Goal: Navigation & Orientation: Find specific page/section

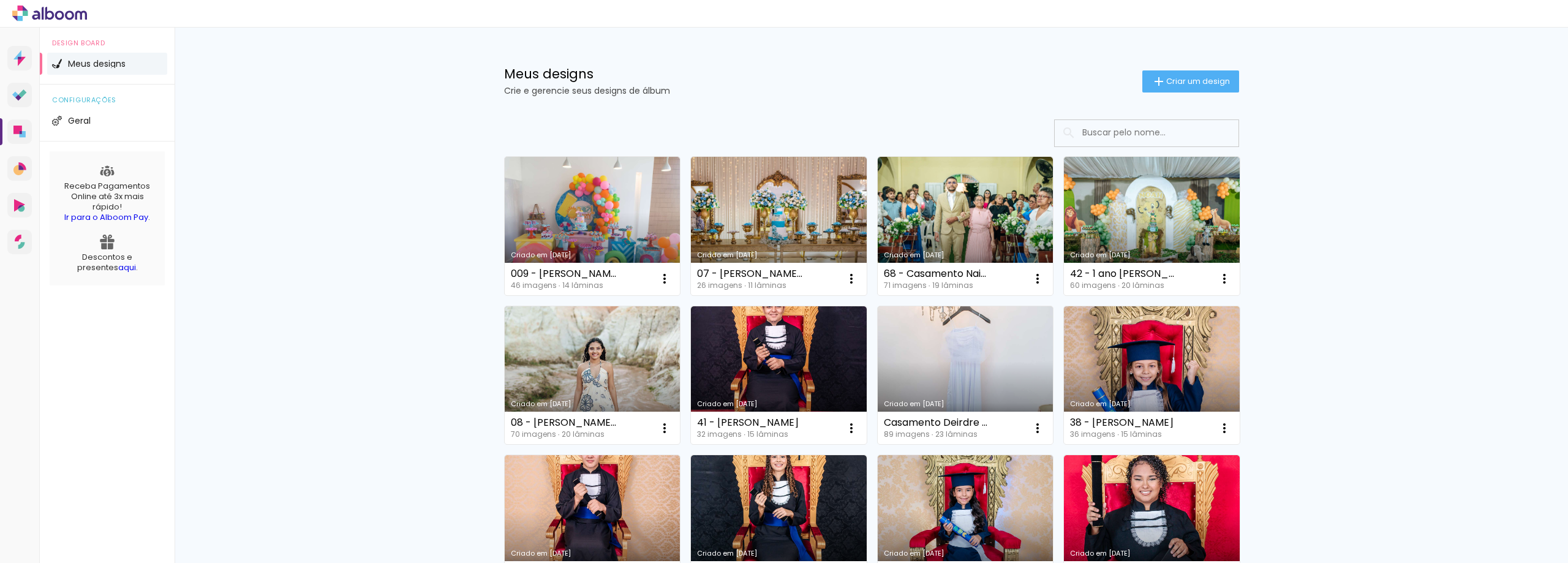
click at [30, 13] on icon at bounding box center [49, 13] width 75 height 16
